Goal: Information Seeking & Learning: Compare options

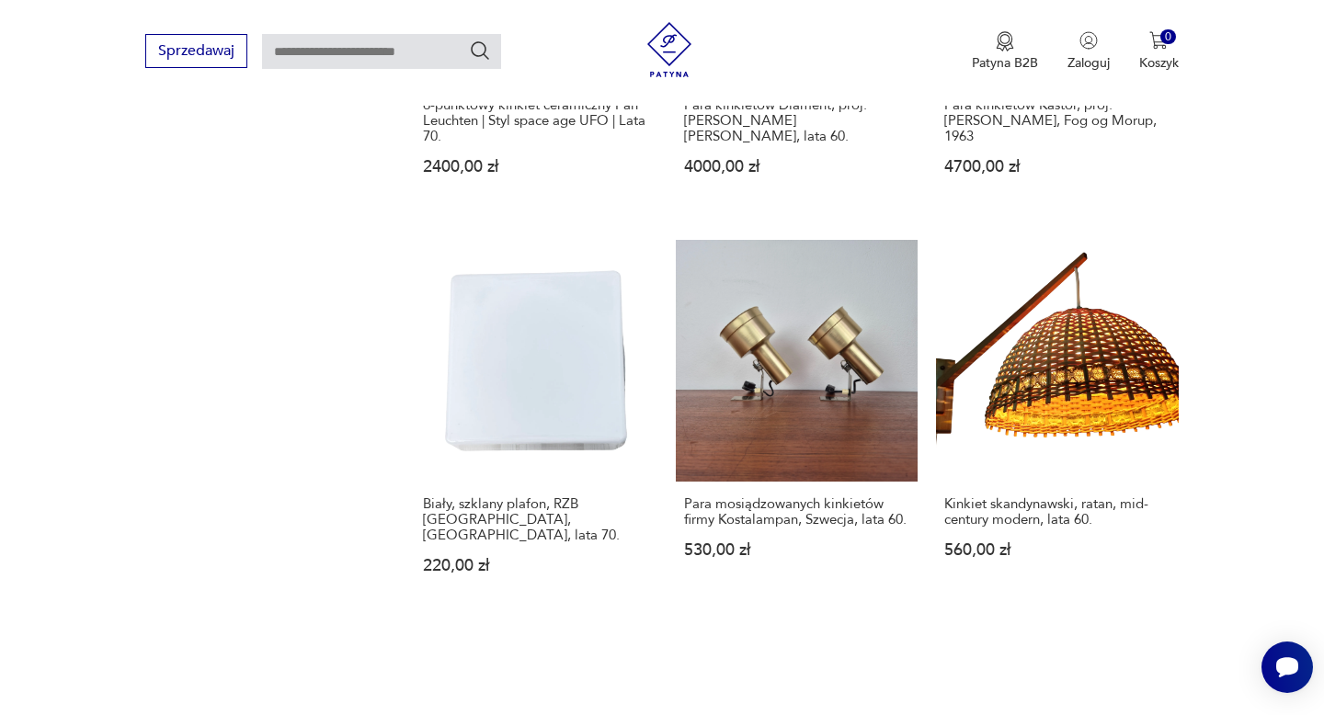
scroll to position [2415, 0]
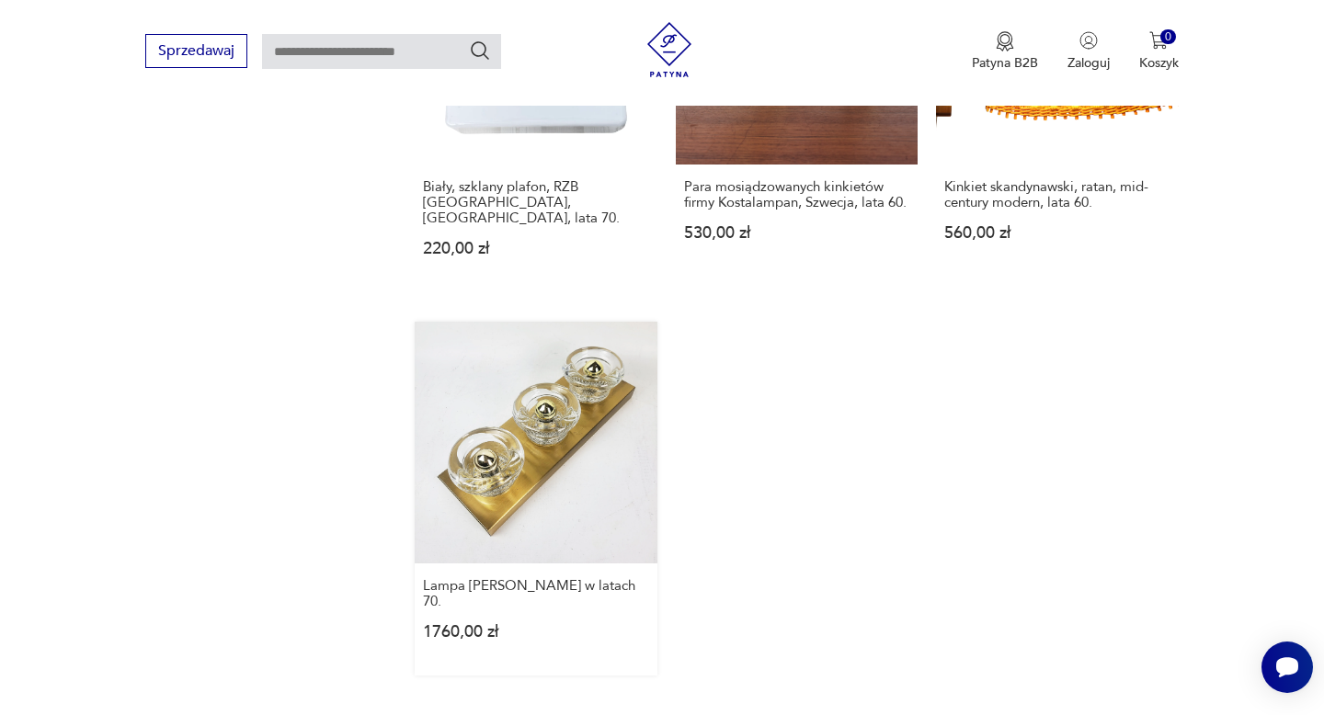
click at [551, 441] on link "Lampa [PERSON_NAME] w latach 70. 1760,00 zł" at bounding box center [536, 499] width 242 height 354
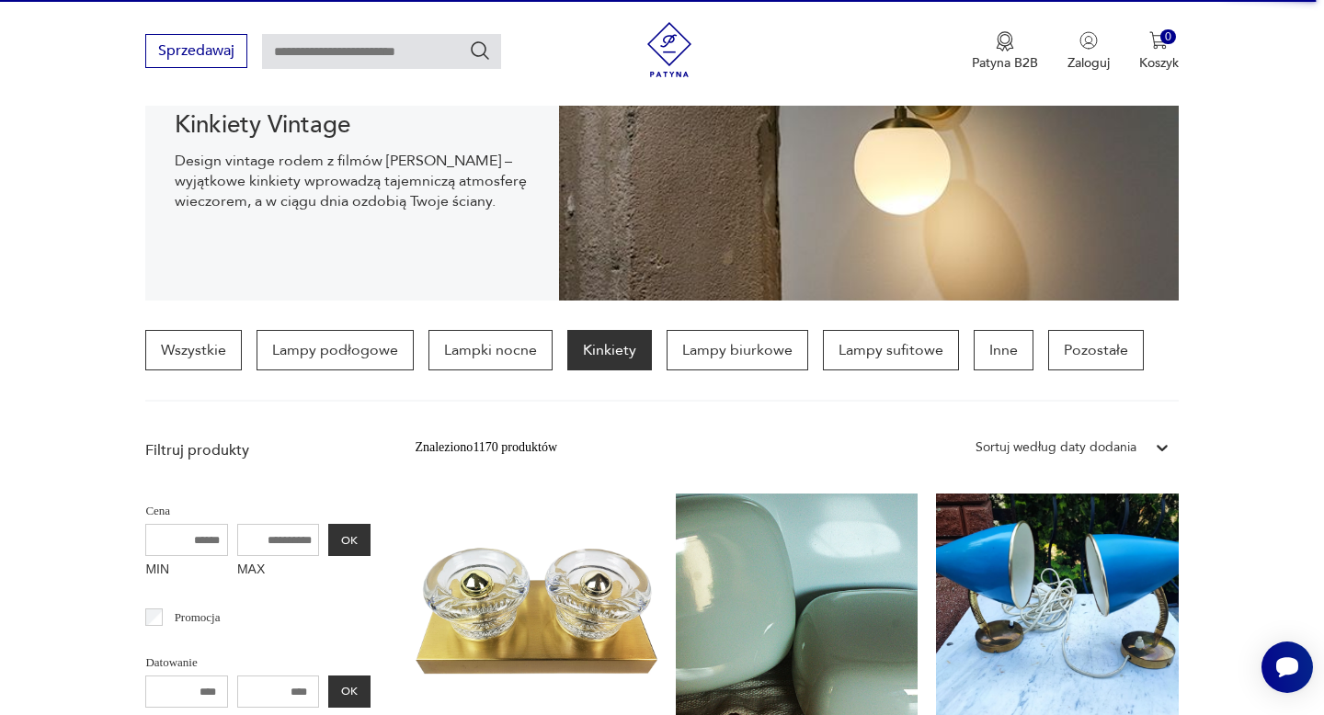
scroll to position [306, 0]
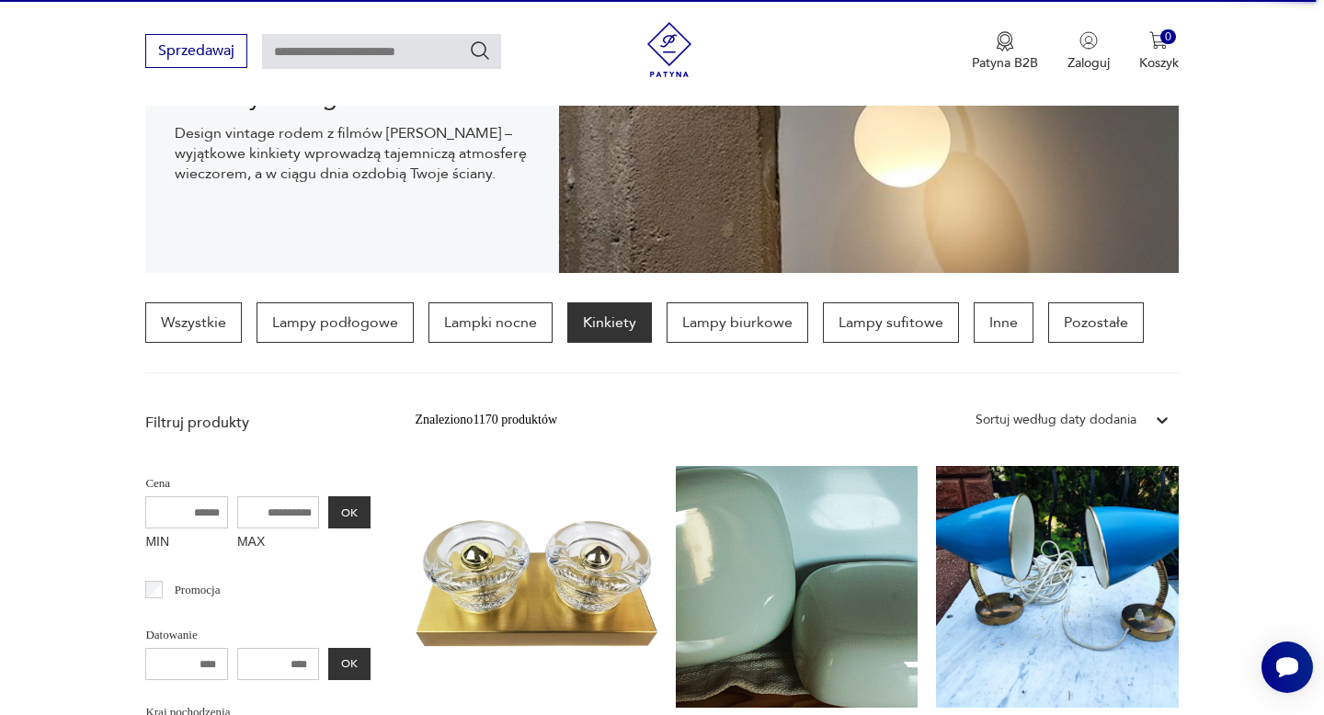
click at [595, 320] on p "Kinkiety" at bounding box center [609, 322] width 85 height 40
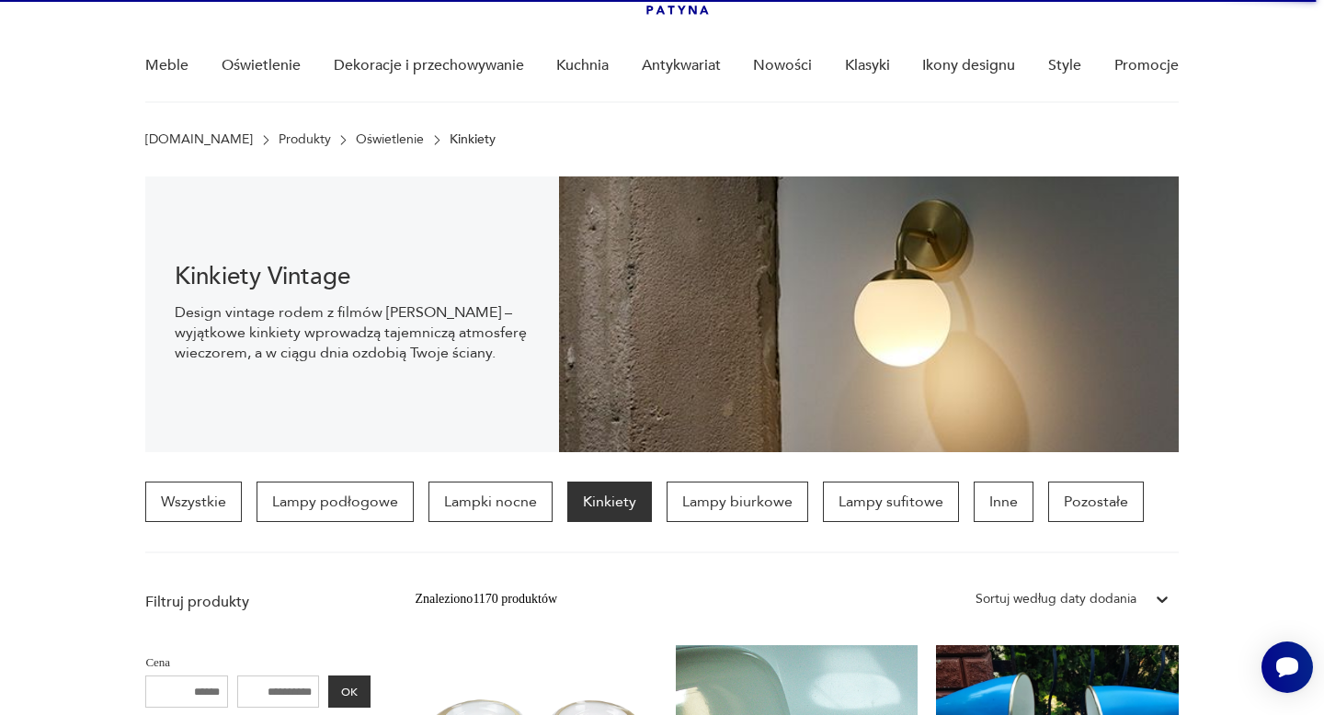
scroll to position [136, 0]
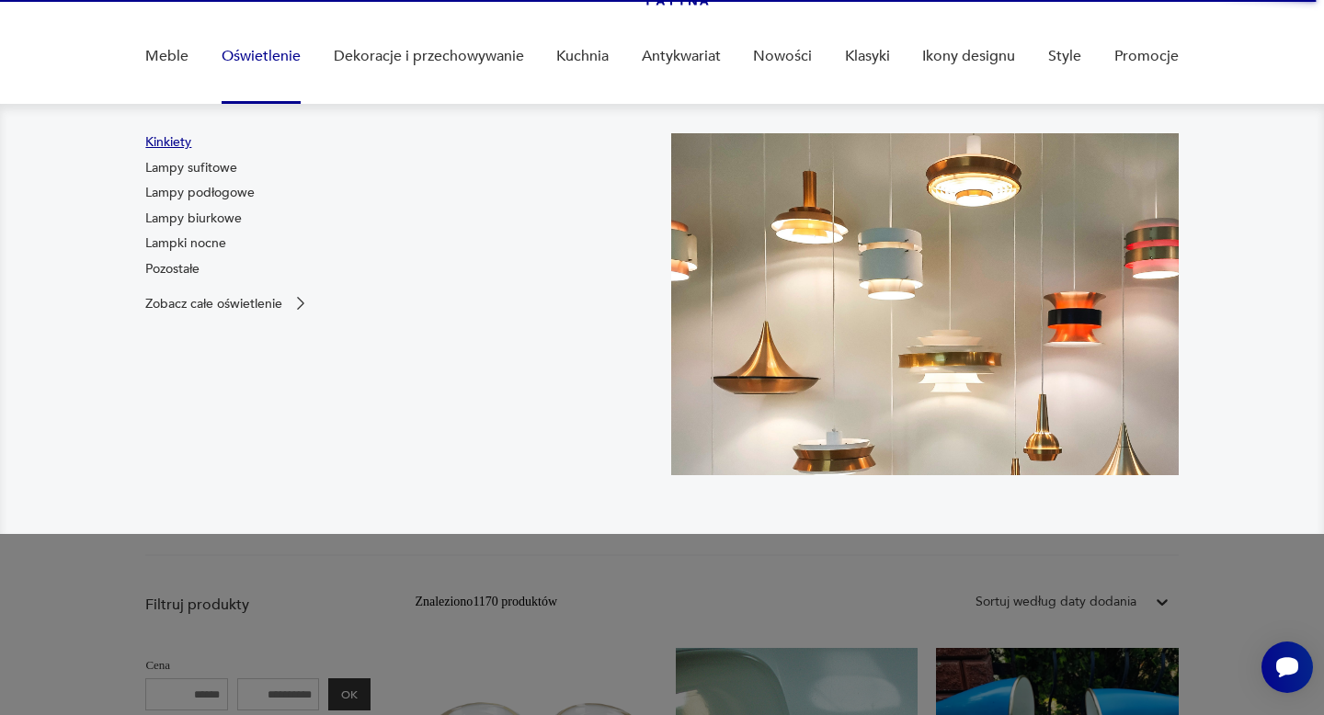
click at [165, 142] on link "Kinkiety" at bounding box center [168, 142] width 46 height 18
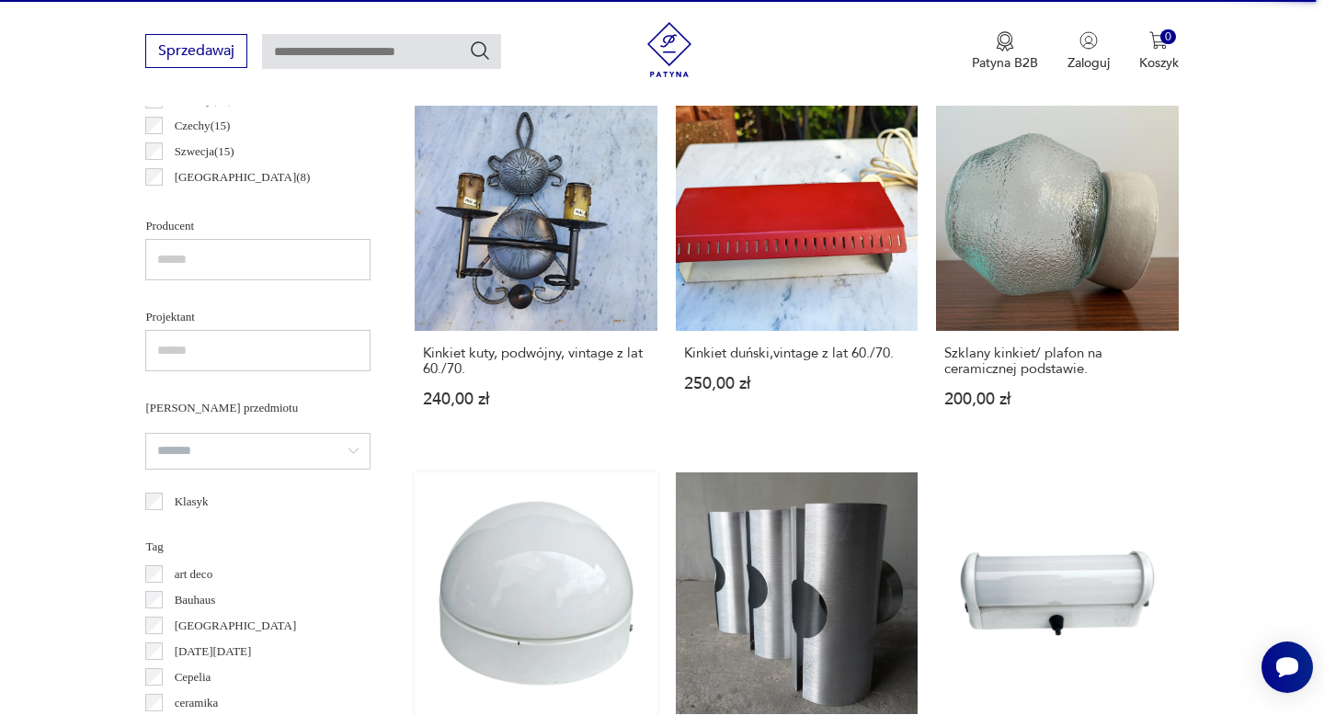
scroll to position [1132, 0]
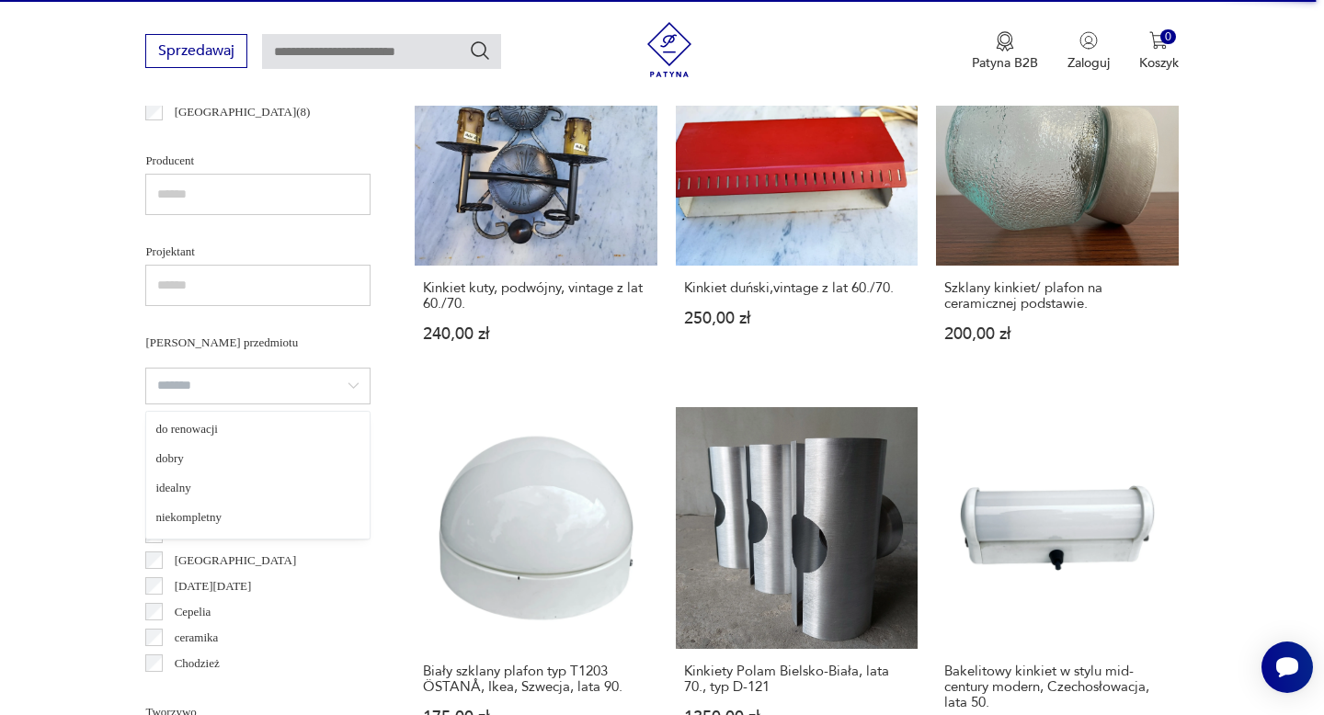
click at [334, 384] on input "search" at bounding box center [257, 386] width 225 height 37
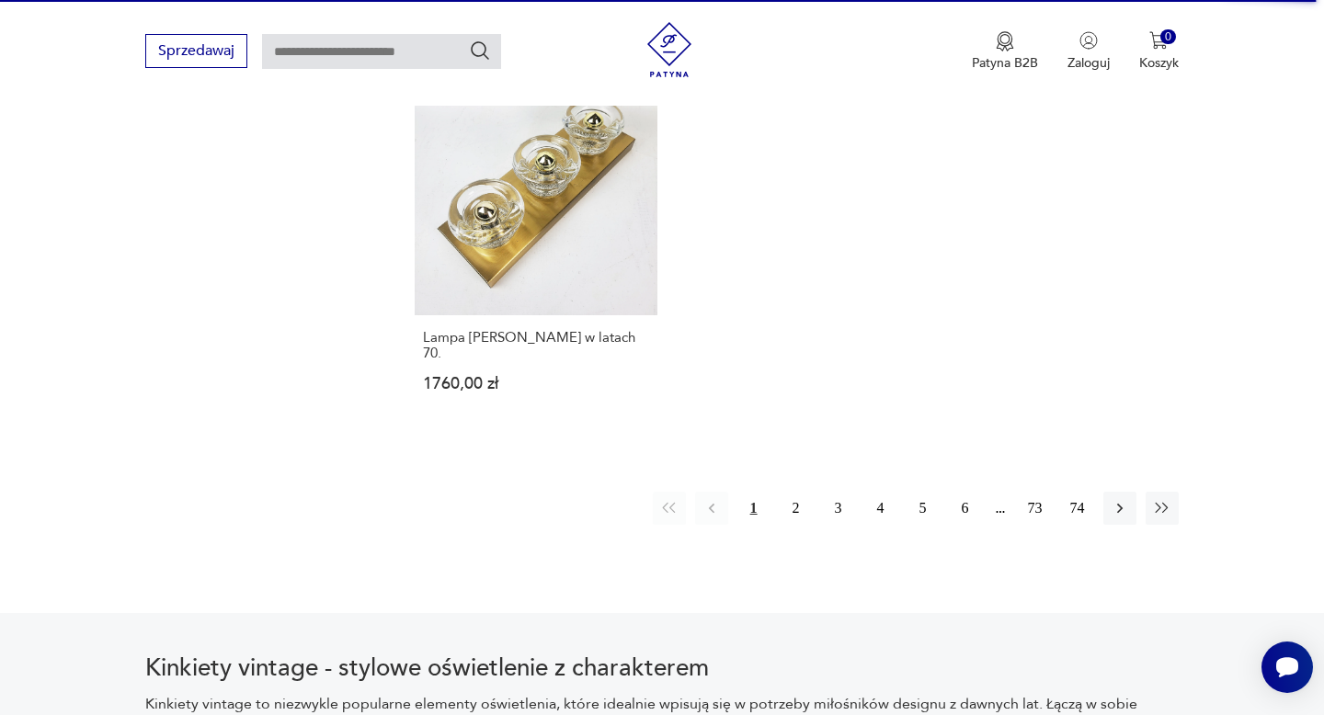
scroll to position [2670, 0]
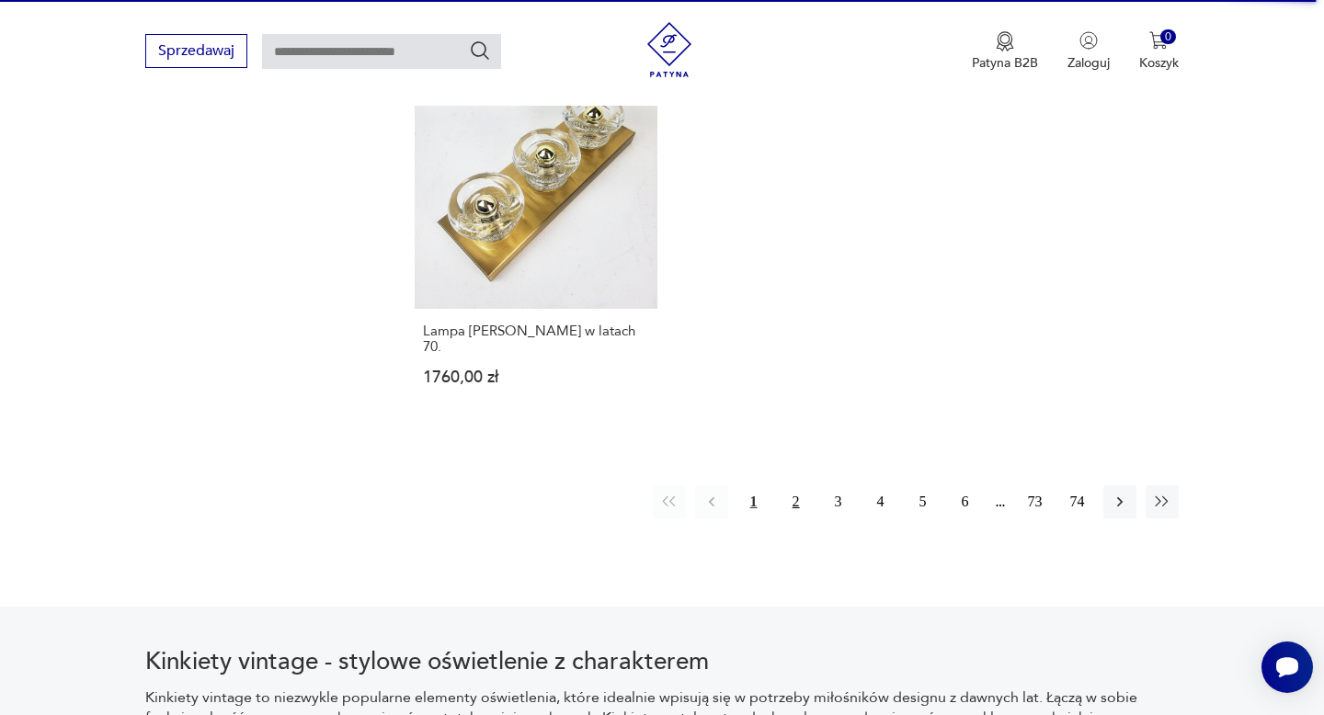
click at [788, 485] on button "2" at bounding box center [795, 501] width 33 height 33
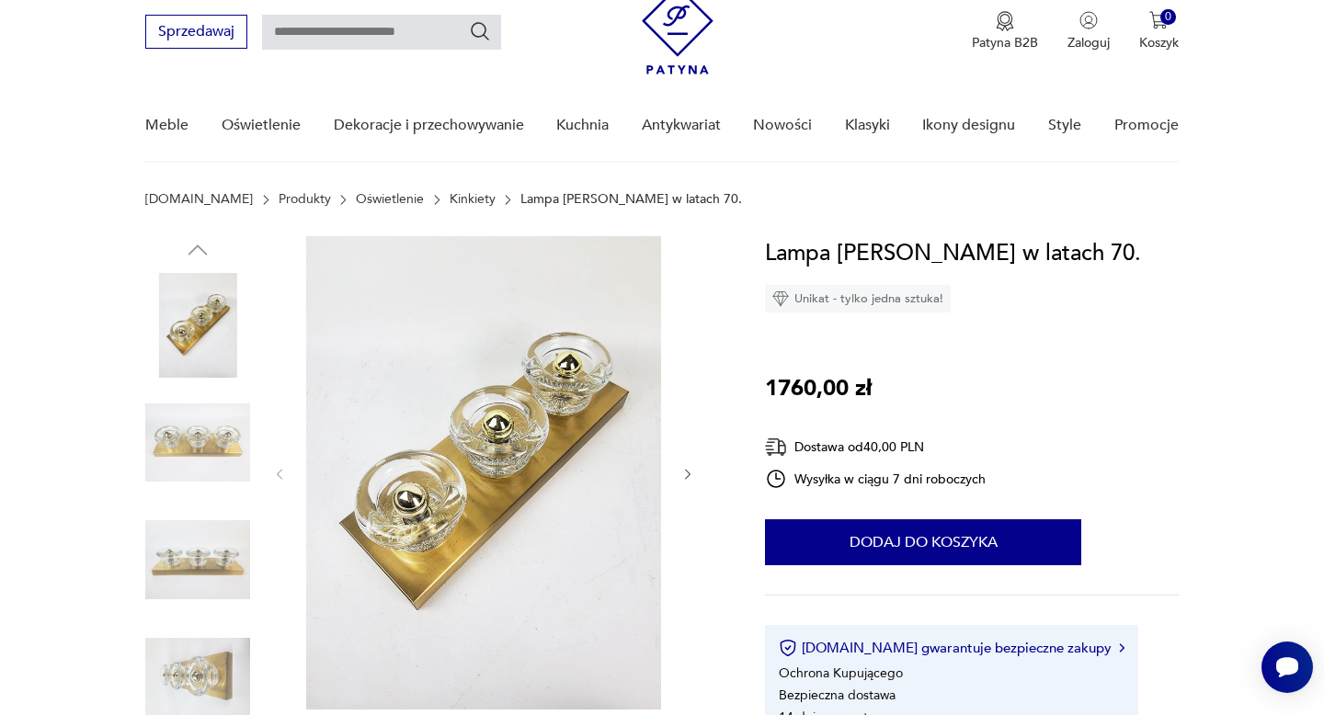
click at [205, 455] on img at bounding box center [197, 443] width 105 height 105
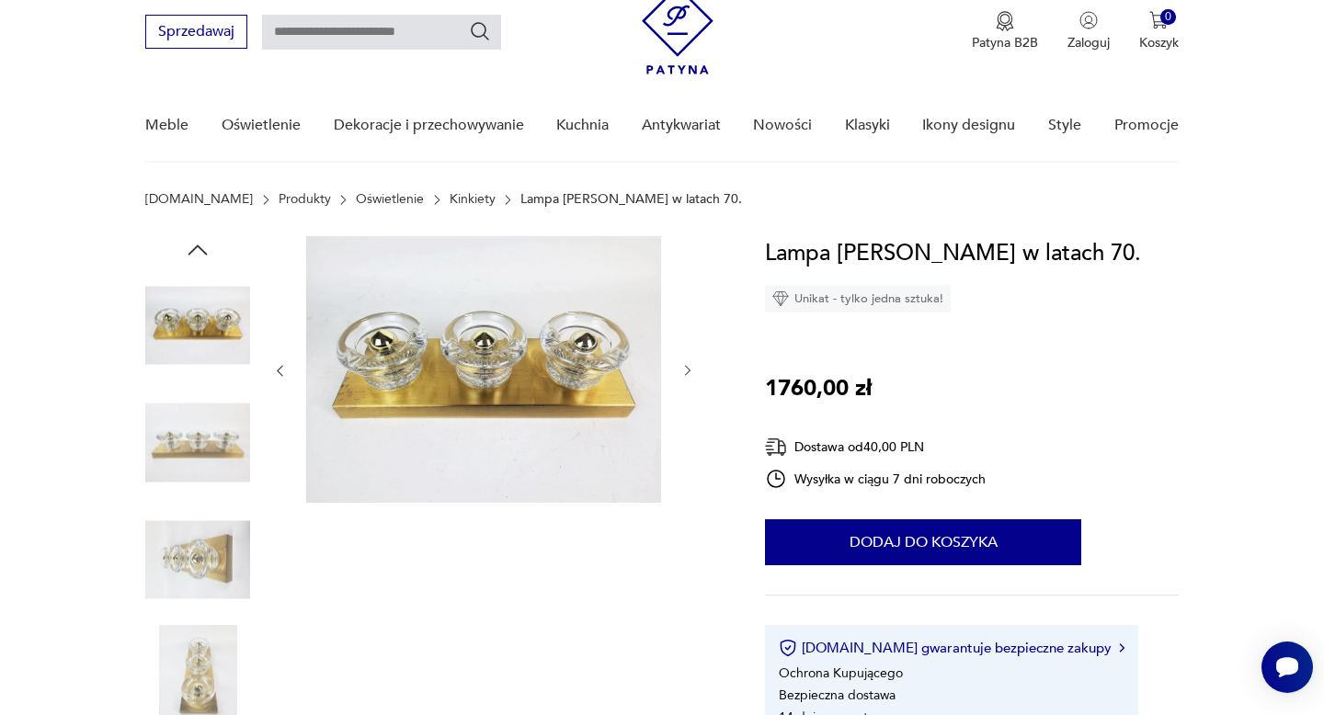
click at [192, 538] on img at bounding box center [197, 559] width 105 height 105
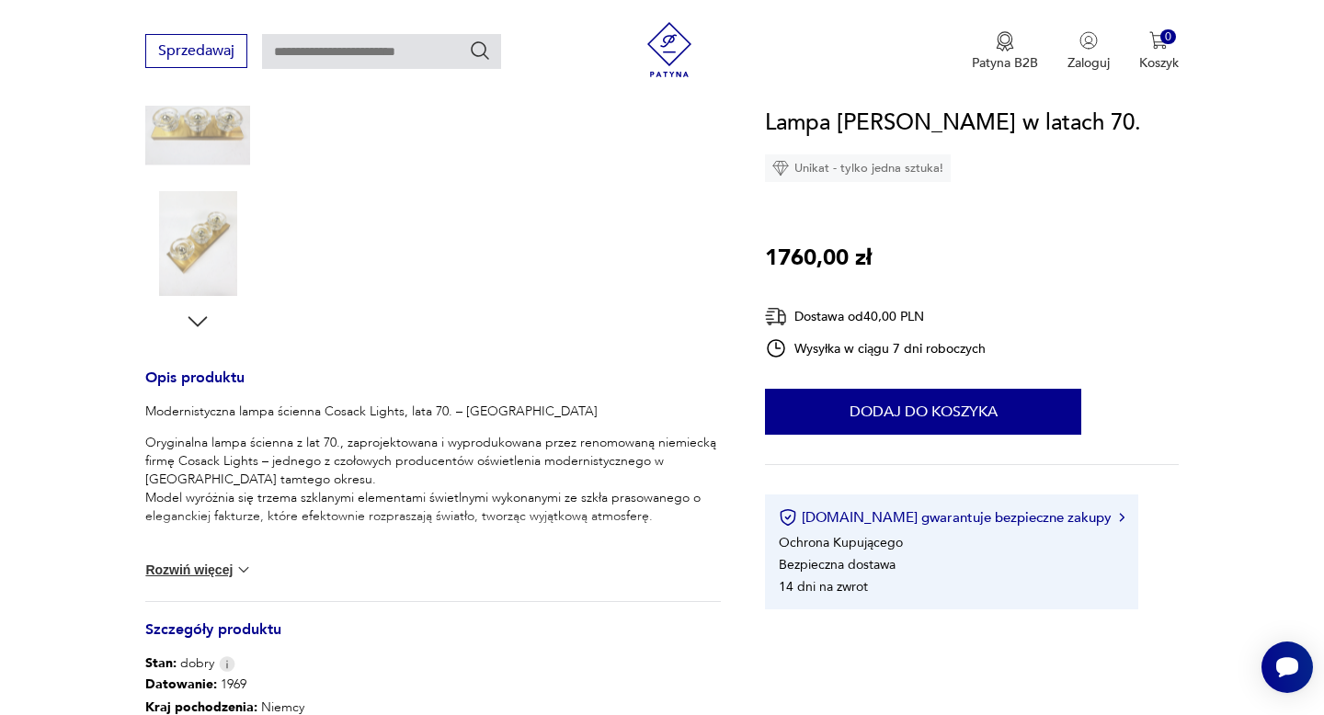
scroll to position [540, 0]
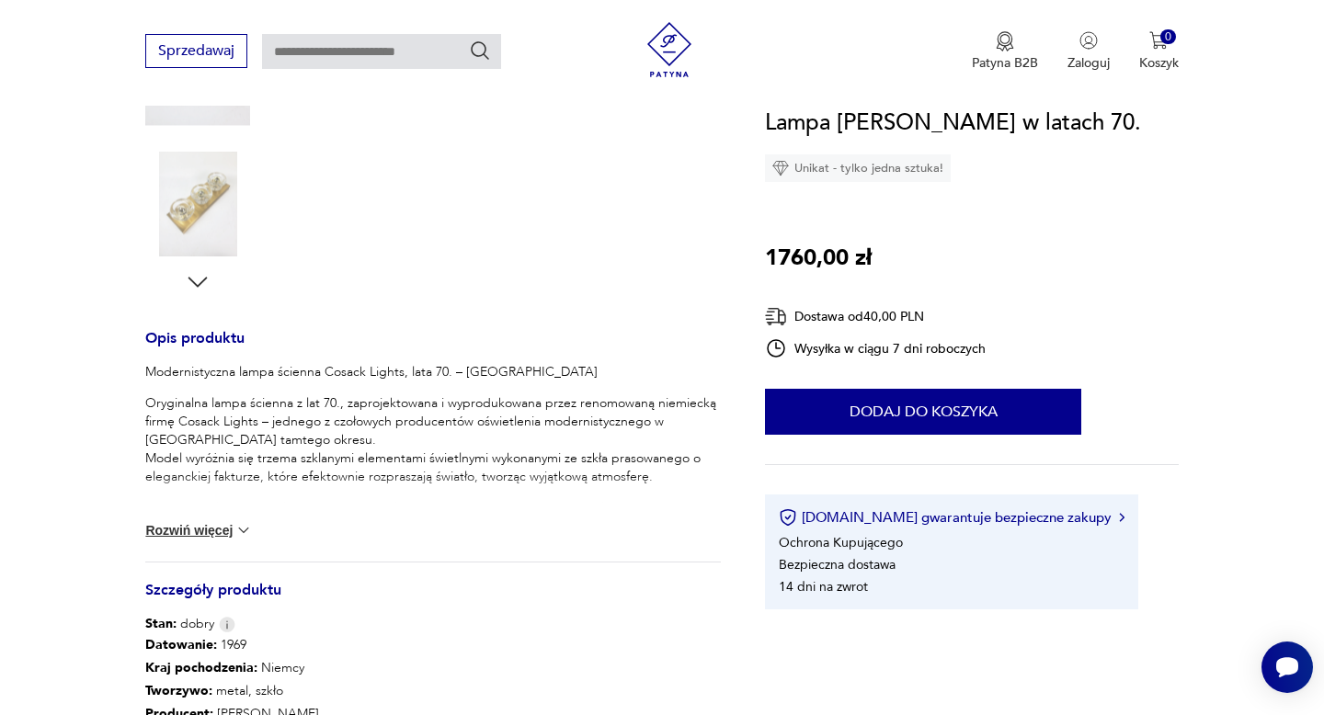
click at [210, 529] on button "Rozwiń więcej" at bounding box center [198, 530] width 107 height 18
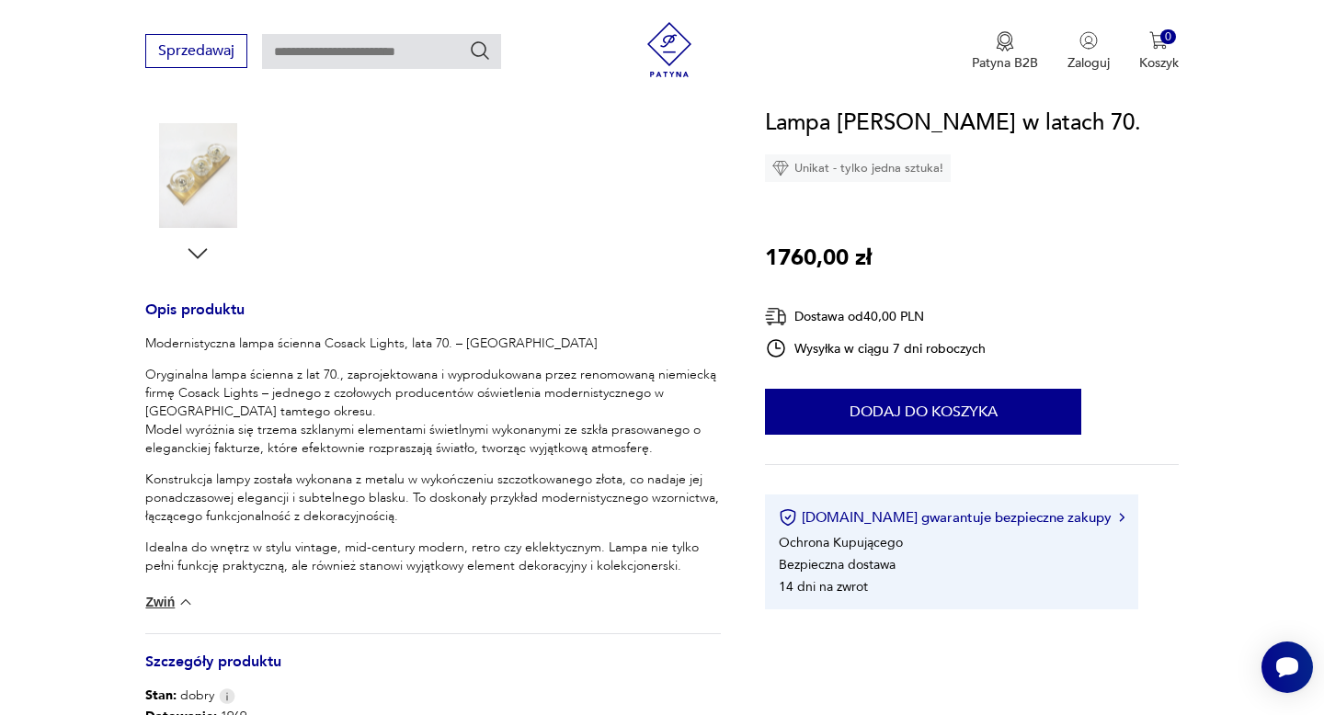
scroll to position [574, 0]
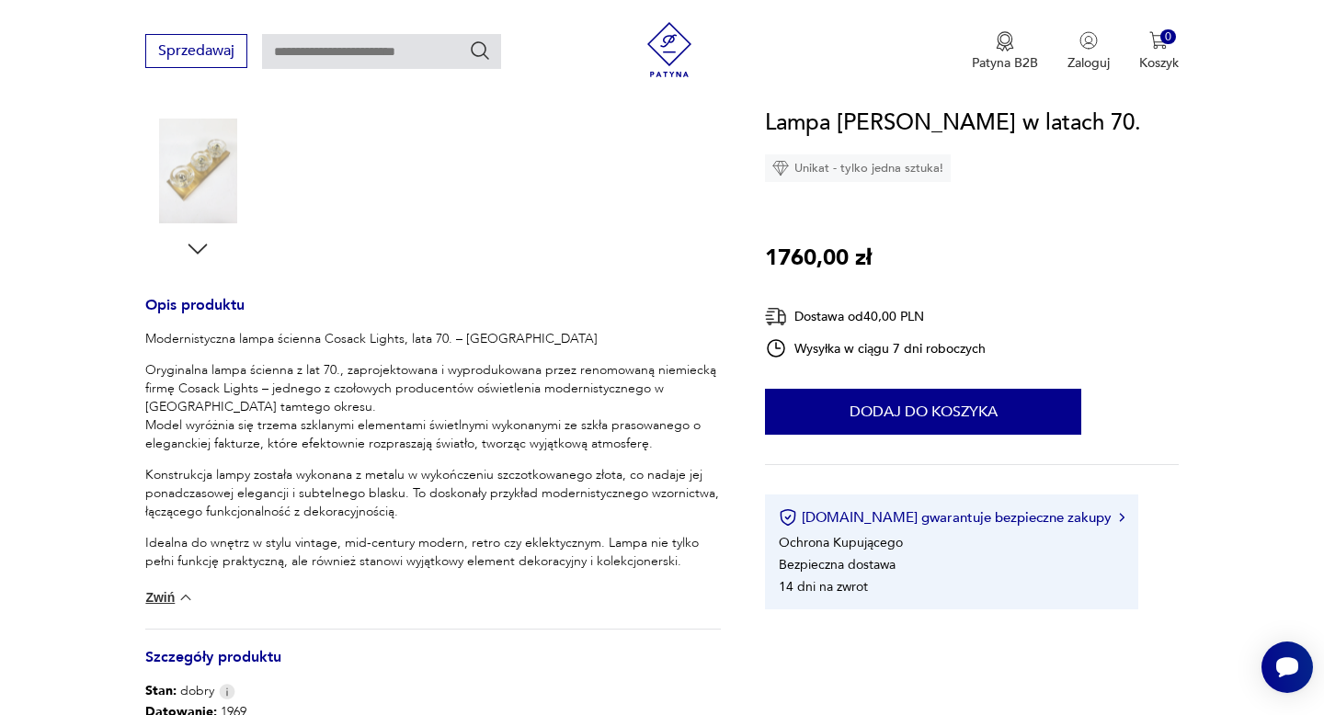
click at [238, 479] on p "Konstrukcja lampy została wykonana z metalu w wykończeniu szczotkowanego złota,…" at bounding box center [432, 493] width 575 height 55
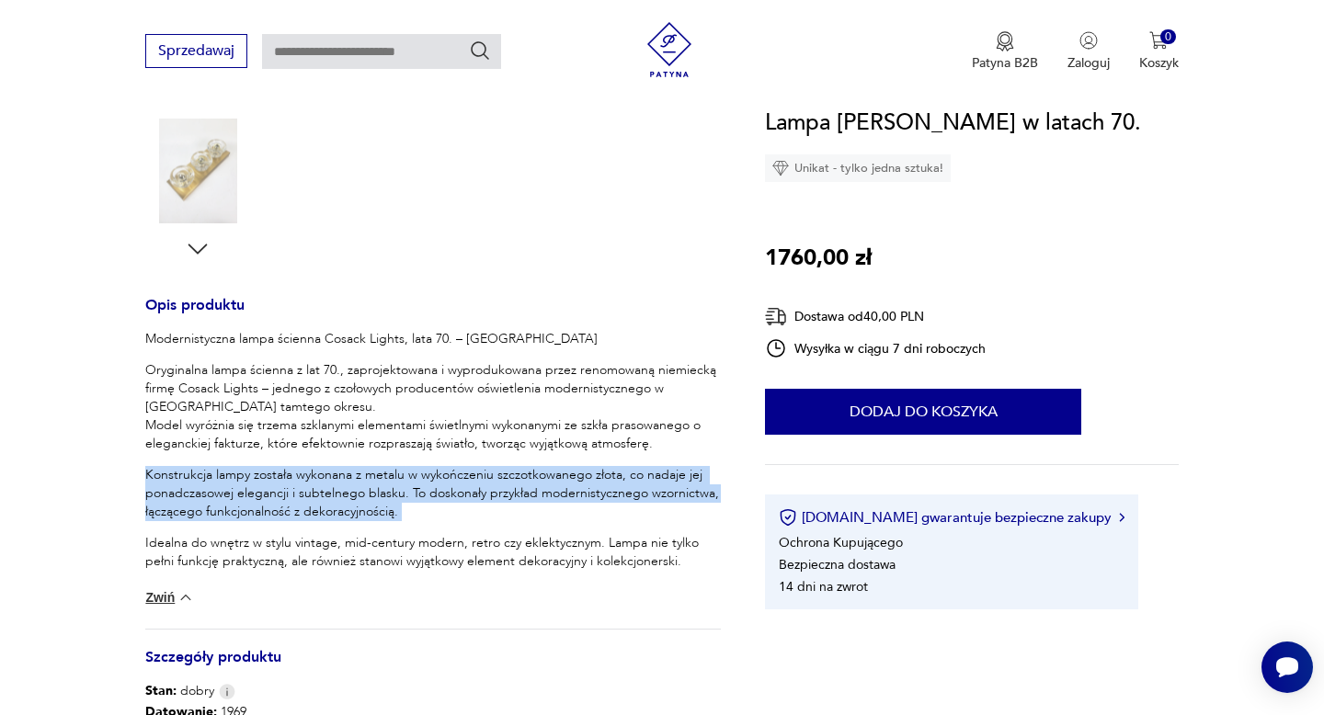
click at [238, 479] on p "Konstrukcja lampy została wykonana z metalu w wykończeniu szczotkowanego złota,…" at bounding box center [432, 493] width 575 height 55
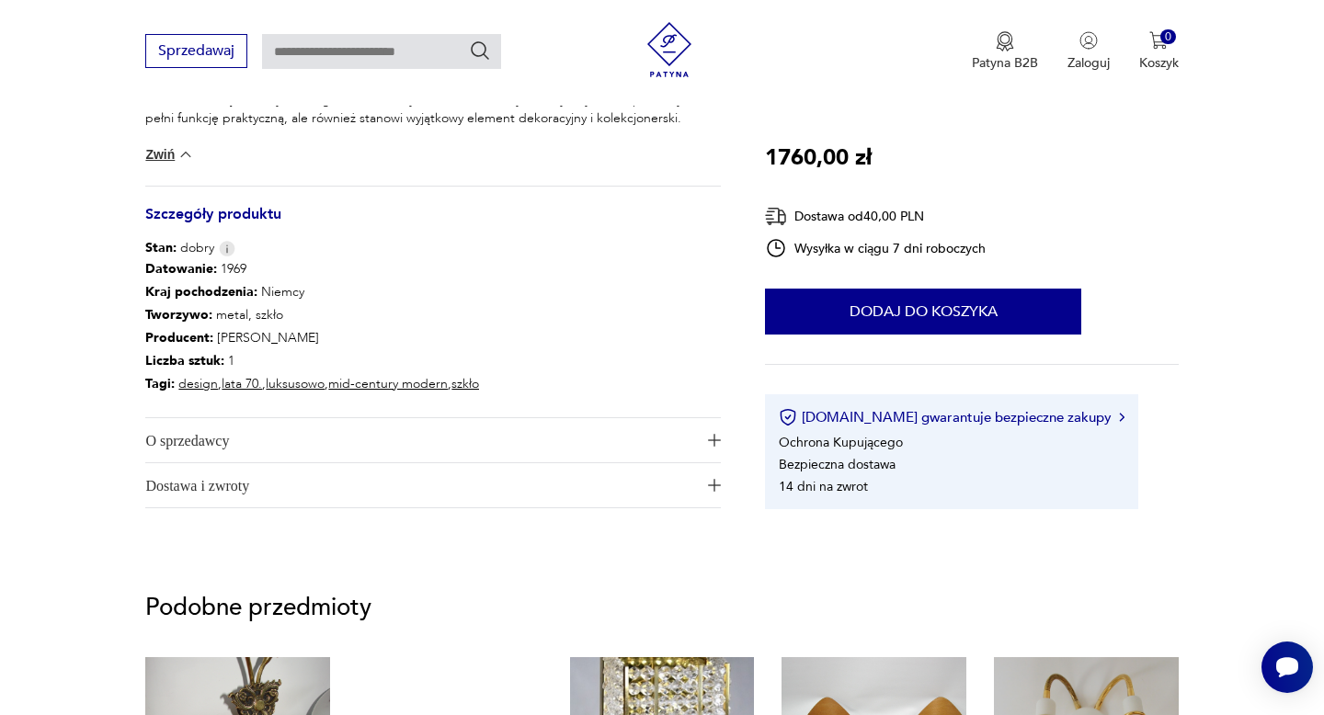
scroll to position [1274, 0]
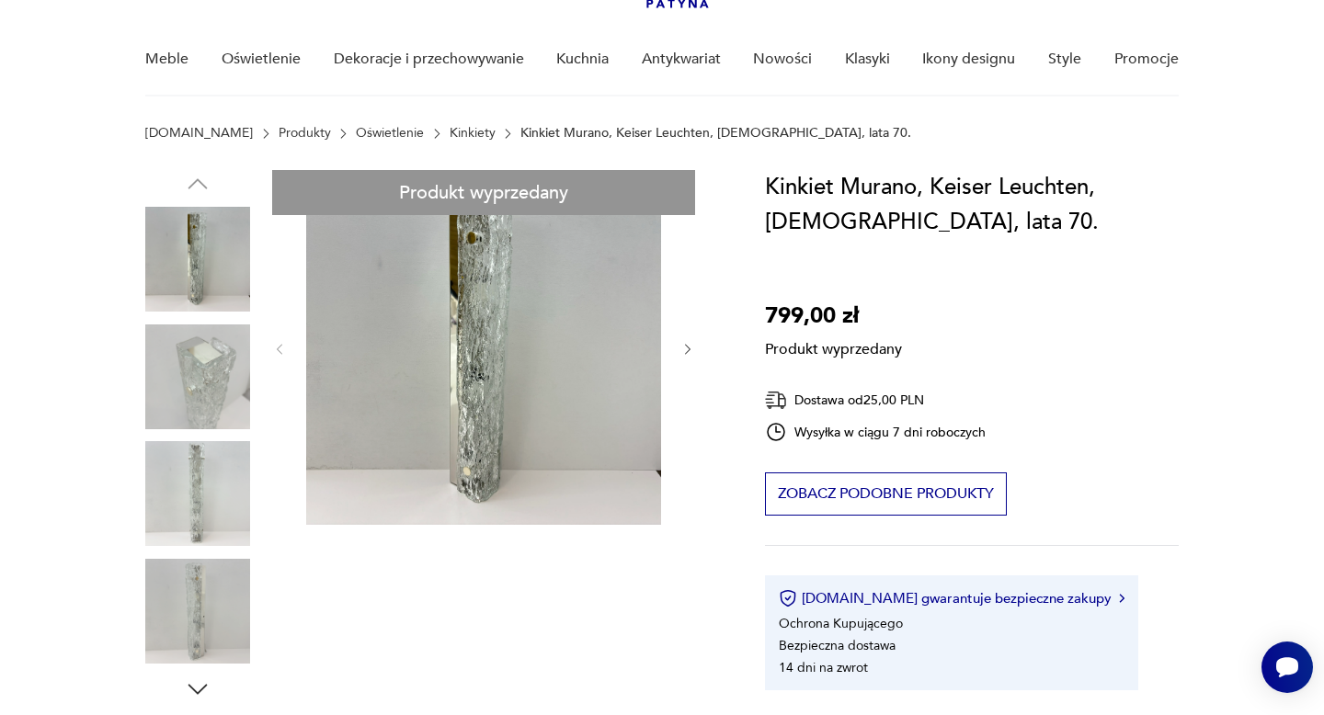
scroll to position [239, 0]
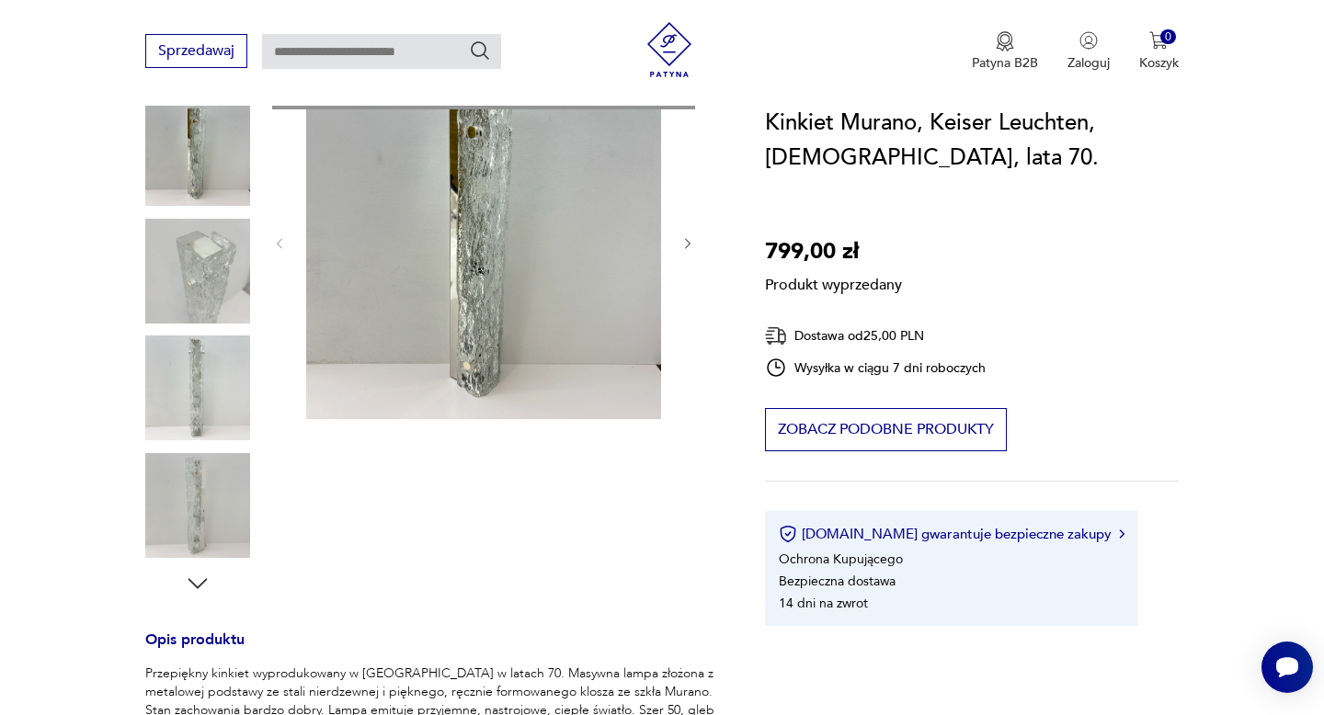
click at [181, 411] on div "Produkt wyprzedany Opis produktu Przepiękny kinkiet wyprodukowany w Niemczech w…" at bounding box center [432, 593] width 575 height 1058
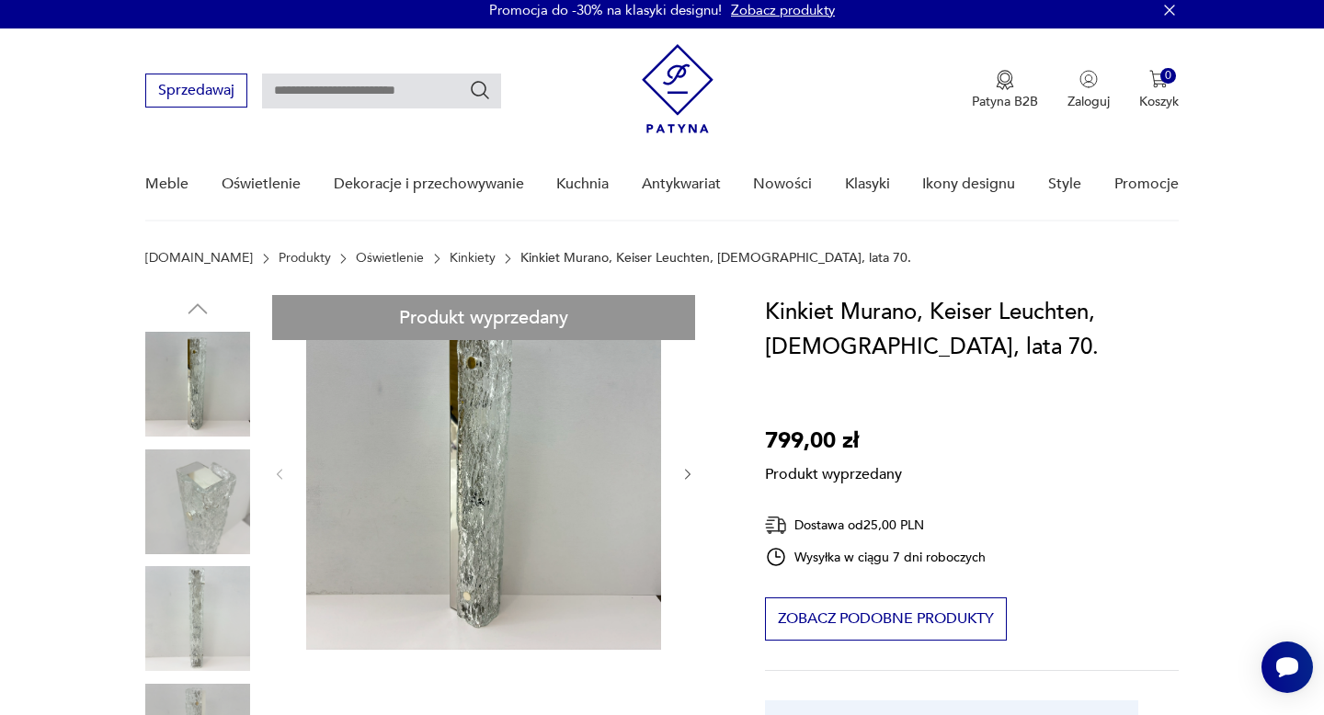
scroll to position [0, 0]
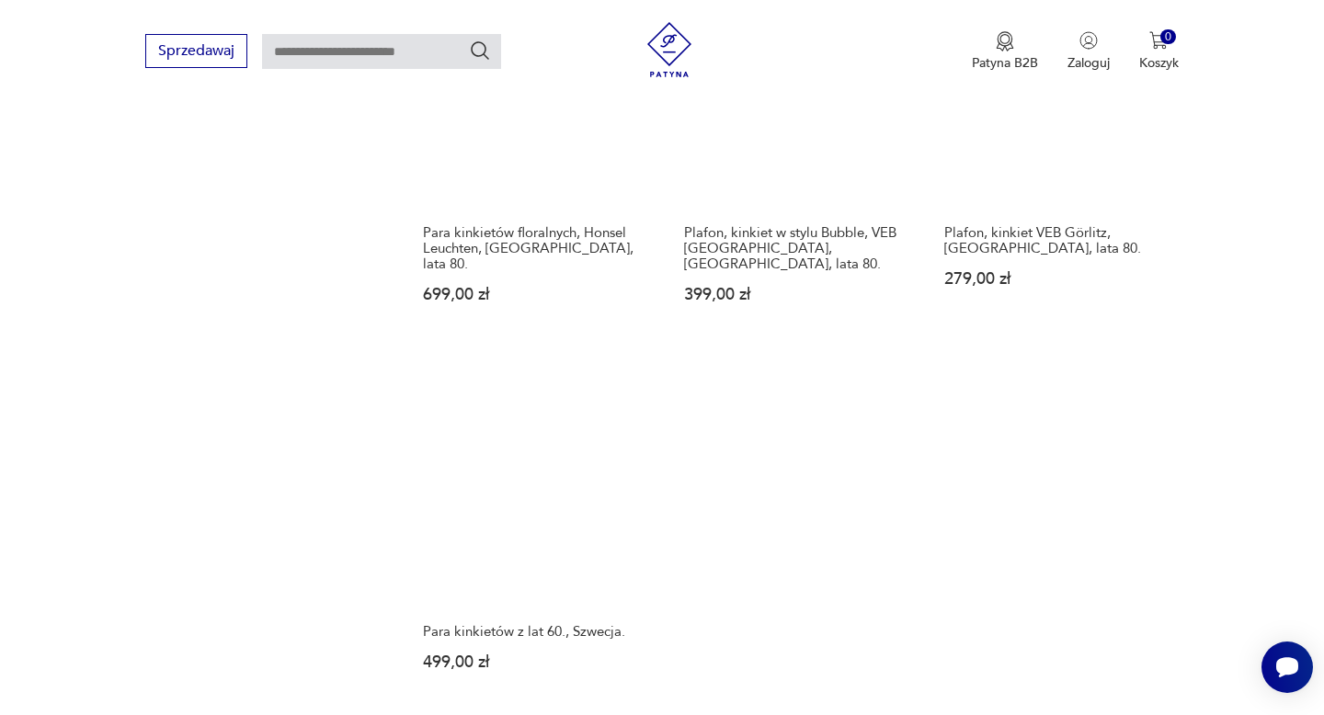
scroll to position [2484, 0]
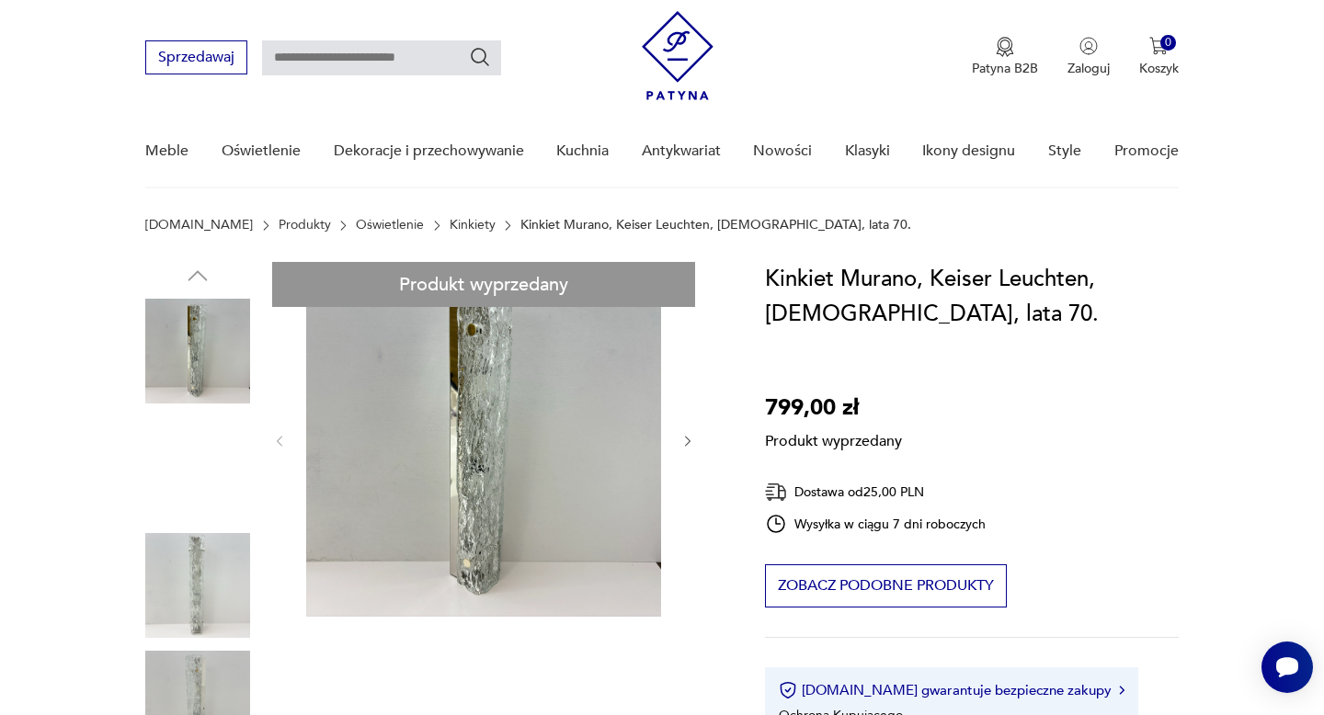
scroll to position [24, 0]
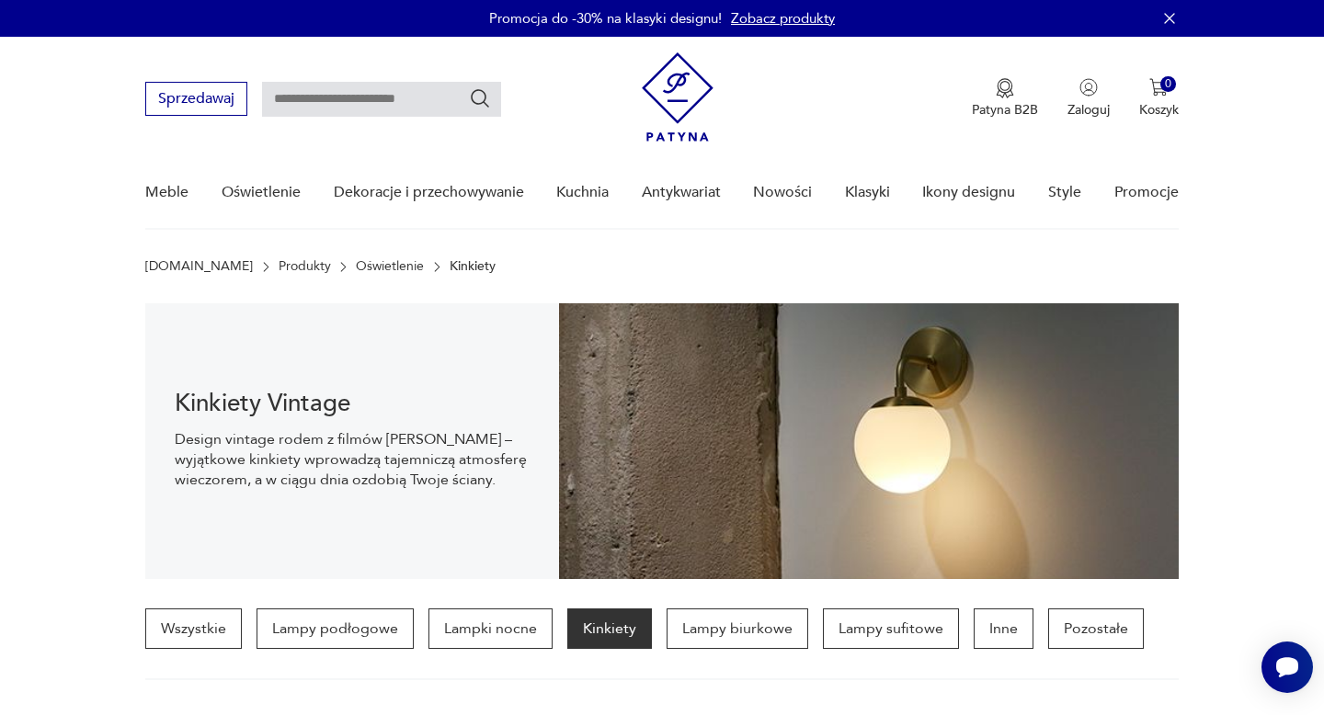
scroll to position [27, 0]
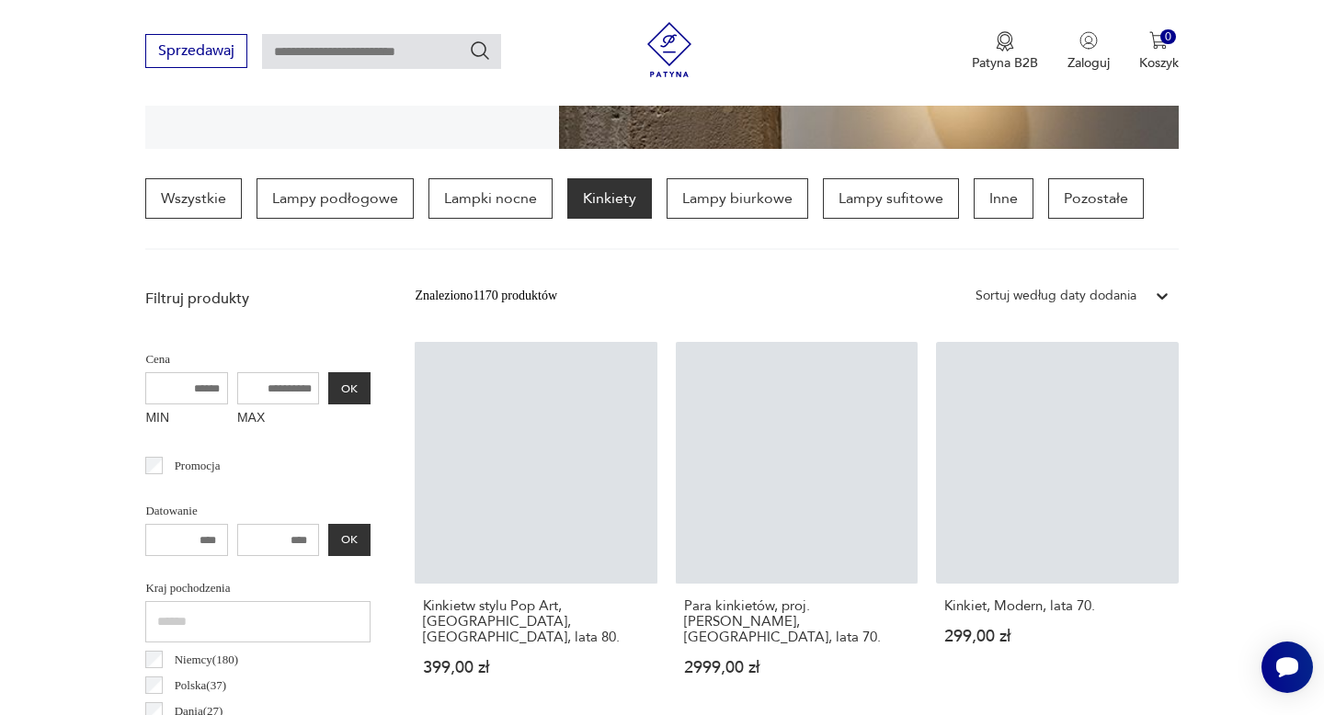
scroll to position [443, 0]
